Goal: Information Seeking & Learning: Find specific fact

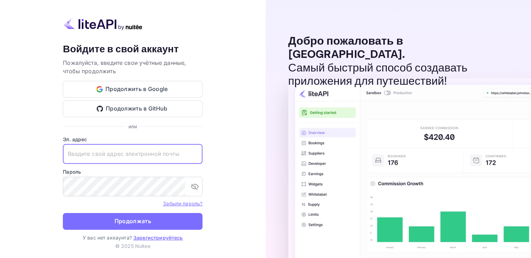
paste input "[EMAIL_ADDRESS][DOMAIN_NAME]"
type input "[EMAIL_ADDRESS][DOMAIN_NAME]"
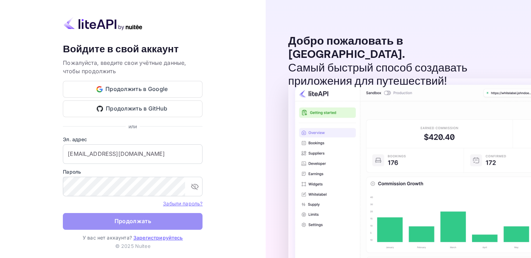
click at [143, 226] on button "Продолжать" at bounding box center [133, 221] width 140 height 17
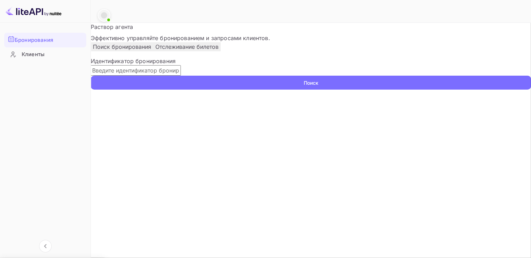
click at [151, 76] on input "text" at bounding box center [136, 70] width 90 height 10
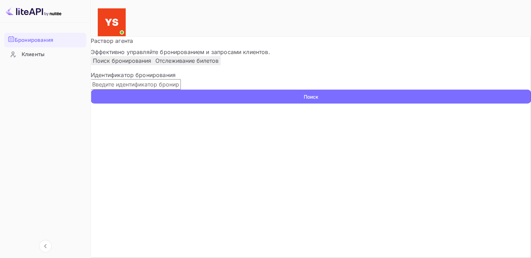
paste input "9680678"
type input "9680678"
click at [318, 101] on ya-tr-span "Поиск" at bounding box center [311, 96] width 15 height 7
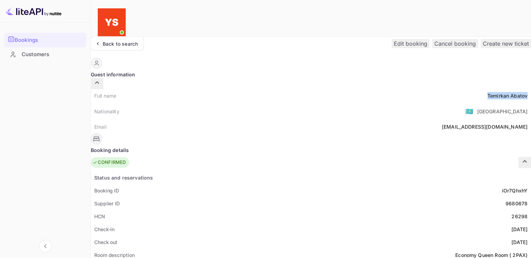
drag, startPoint x: 302, startPoint y: 83, endPoint x: 260, endPoint y: 82, distance: 42.3
click at [260, 89] on div "Full name [PERSON_NAME]" at bounding box center [311, 95] width 440 height 13
copy div "Temirkan Abatov"
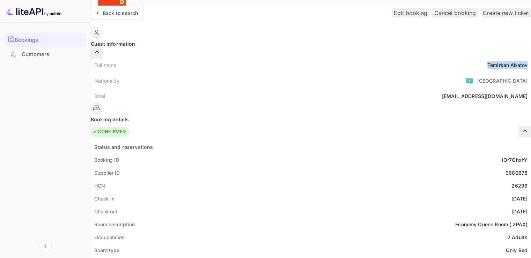
scroll to position [35, 0]
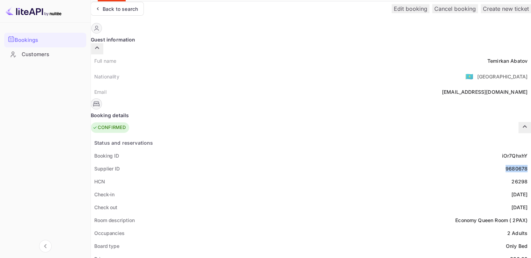
drag, startPoint x: 300, startPoint y: 150, endPoint x: 260, endPoint y: 156, distance: 40.7
click at [260, 162] on div "Supplier ID 9680678" at bounding box center [311, 168] width 440 height 13
copy div "9680678"
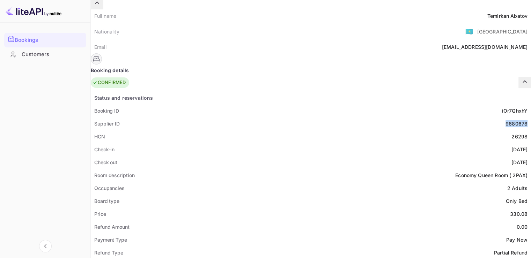
scroll to position [105, 0]
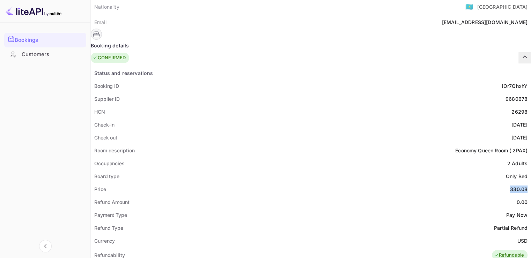
drag, startPoint x: 301, startPoint y: 172, endPoint x: 283, endPoint y: 170, distance: 17.9
click at [283, 183] on div "Price 330.08" at bounding box center [311, 189] width 440 height 13
copy div "330.08"
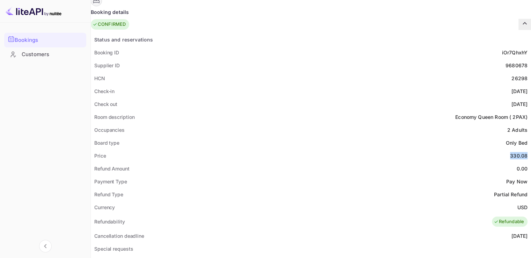
scroll to position [140, 0]
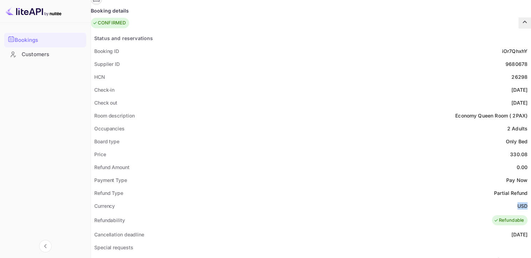
drag, startPoint x: 300, startPoint y: 187, endPoint x: 291, endPoint y: 187, distance: 9.1
click at [291, 200] on div "Currency USD" at bounding box center [311, 206] width 440 height 13
copy ya-tr-span "USD"
